Goal: Task Accomplishment & Management: Use online tool/utility

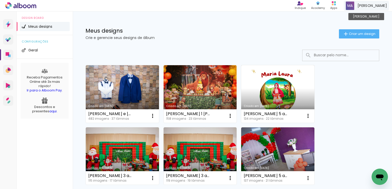
click at [354, 4] on span at bounding box center [350, 6] width 8 height 8
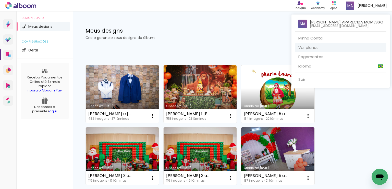
click at [326, 49] on link "Ver planos" at bounding box center [340, 47] width 91 height 9
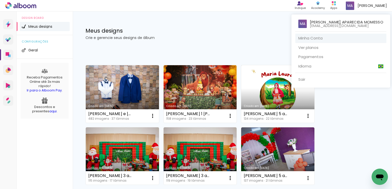
click at [330, 39] on link "Minha Conta" at bounding box center [340, 38] width 91 height 9
click at [6, 41] on div at bounding box center [196, 94] width 392 height 189
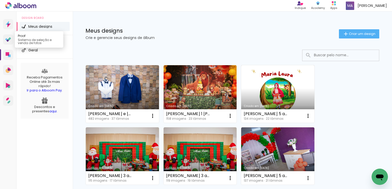
click at [5, 37] on icon at bounding box center [8, 39] width 6 height 5
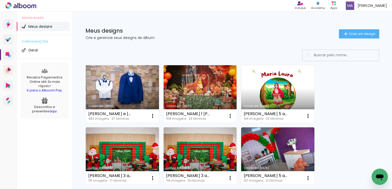
click at [101, 98] on link "Criado em [DATE]" at bounding box center [122, 94] width 73 height 58
